Goal: Navigation & Orientation: Find specific page/section

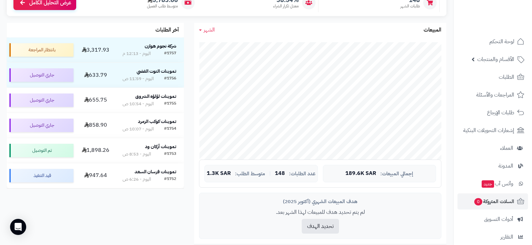
scroll to position [34, 0]
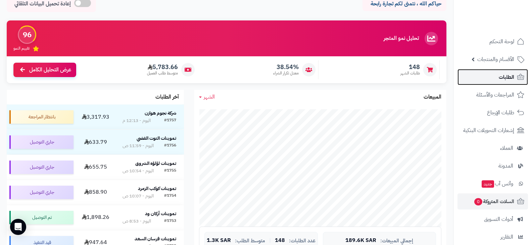
click at [499, 81] on span "الطلبات" at bounding box center [506, 76] width 15 height 9
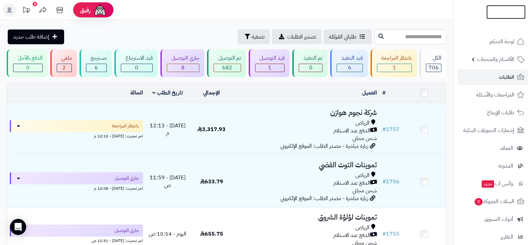
click at [493, 18] on img at bounding box center [505, 25] width 39 height 14
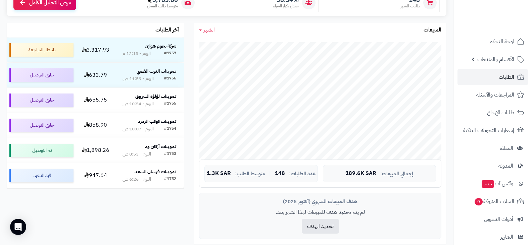
scroll to position [67, 0]
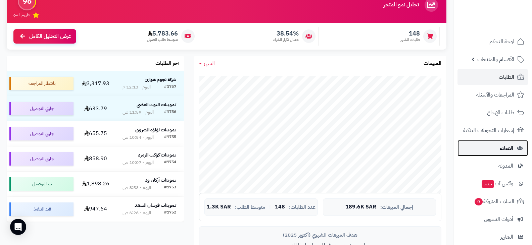
click at [496, 152] on link "العملاء" at bounding box center [492, 148] width 70 height 16
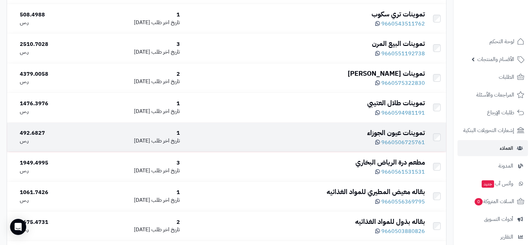
scroll to position [604, 0]
